Goal: Information Seeking & Learning: Check status

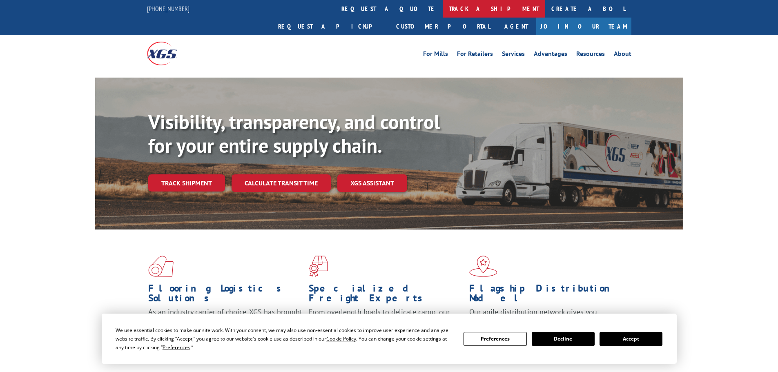
drag, startPoint x: 0, startPoint y: 0, endPoint x: 371, endPoint y: 14, distance: 371.1
click at [443, 14] on link "track a shipment" at bounding box center [494, 9] width 103 height 18
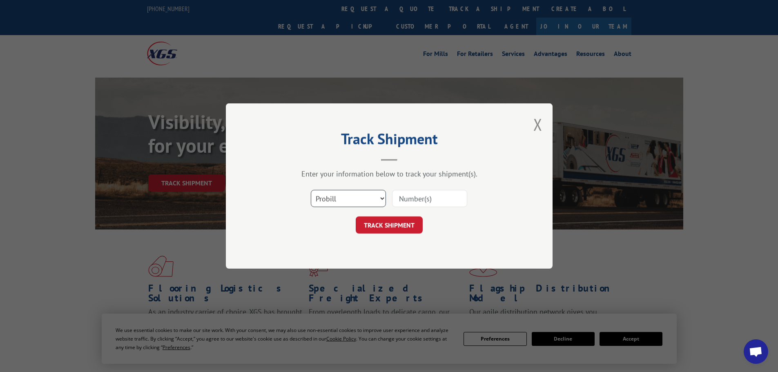
click at [372, 198] on select "Select category... Probill BOL PO" at bounding box center [348, 198] width 75 height 17
click at [403, 201] on input at bounding box center [429, 198] width 75 height 17
type input "17664852"
click at [423, 219] on div "TRACK SHIPMENT" at bounding box center [389, 224] width 245 height 17
click at [417, 221] on button "TRACK SHIPMENT" at bounding box center [389, 224] width 67 height 17
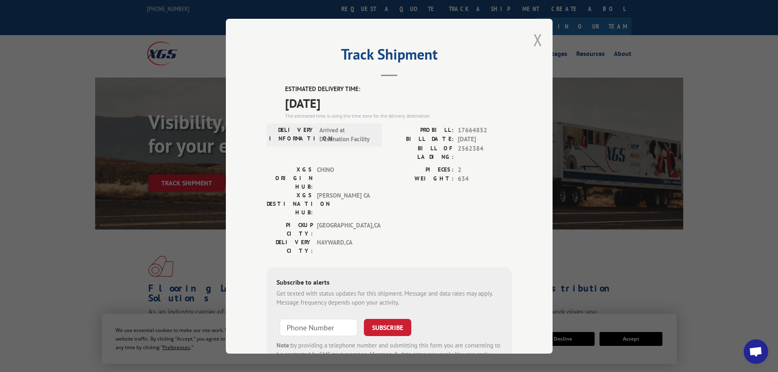
click at [536, 36] on button "Close modal" at bounding box center [537, 40] width 9 height 22
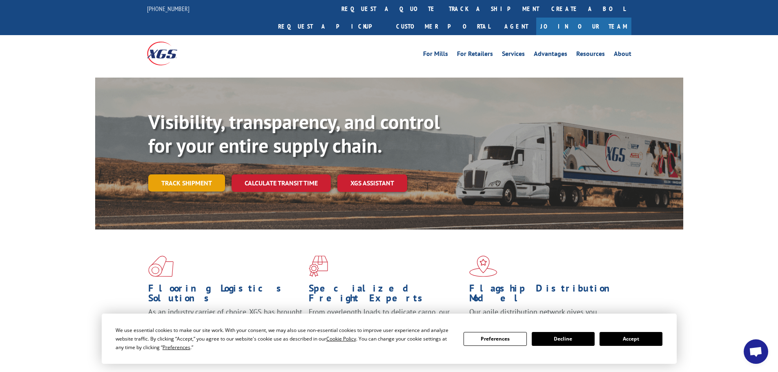
click at [205, 174] on link "Track shipment" at bounding box center [186, 182] width 77 height 17
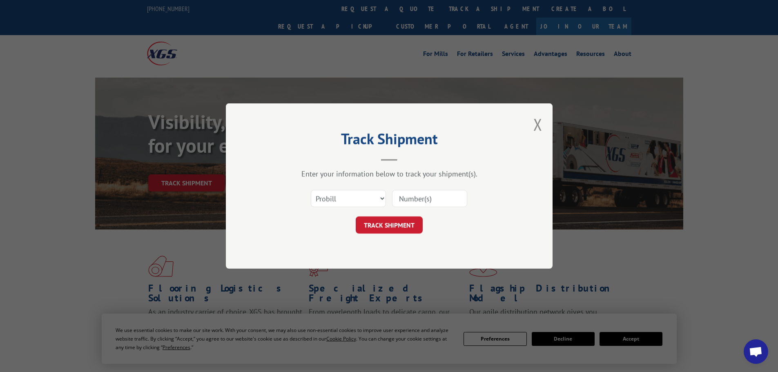
click at [417, 194] on input at bounding box center [429, 198] width 75 height 17
paste input "17664852"
type input "17664852"
click at [397, 221] on button "TRACK SHIPMENT" at bounding box center [389, 224] width 67 height 17
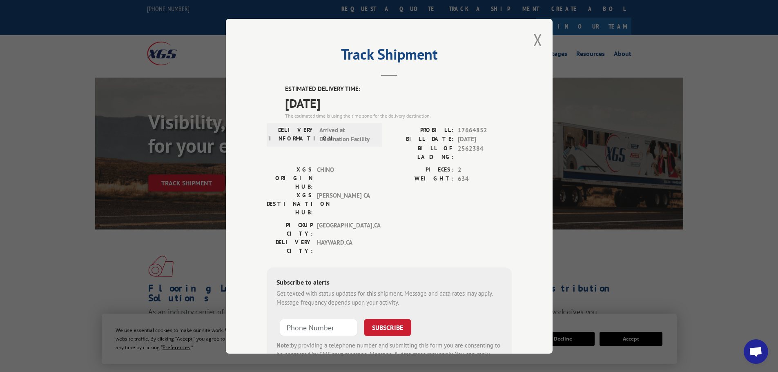
click at [356, 341] on div "ESTIMATED DELIVERY TIME: [DATE] The estimated time is using the time zone for t…" at bounding box center [389, 243] width 245 height 316
click at [535, 40] on button "Close modal" at bounding box center [537, 40] width 9 height 22
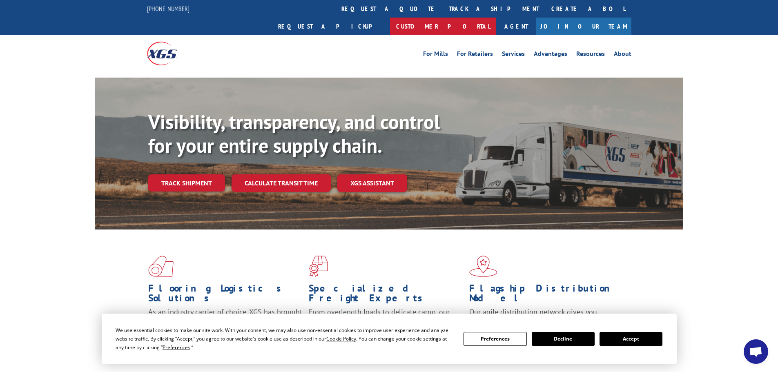
click at [496, 18] on link "Customer Portal" at bounding box center [443, 27] width 106 height 18
